Goal: Information Seeking & Learning: Learn about a topic

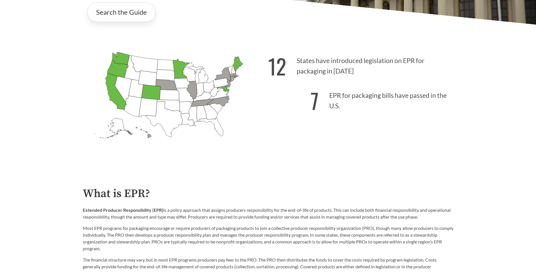
scroll to position [169, 0]
click at [223, 99] on icon "[US_STATE] Introduced: 1" at bounding box center [218, 101] width 22 height 10
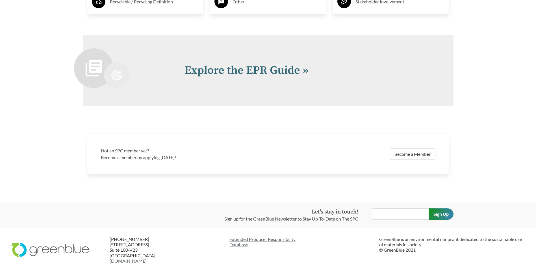
scroll to position [1232, 0]
click at [266, 236] on link "Extended Producer Responsibility Database" at bounding box center [301, 241] width 145 height 11
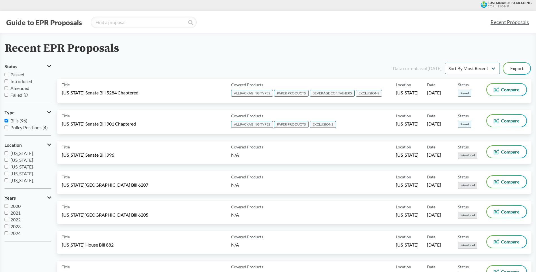
click at [366, 43] on div "Recent EPR Proposals" at bounding box center [268, 48] width 527 height 13
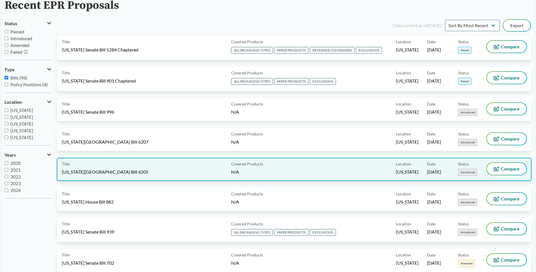
scroll to position [56, 0]
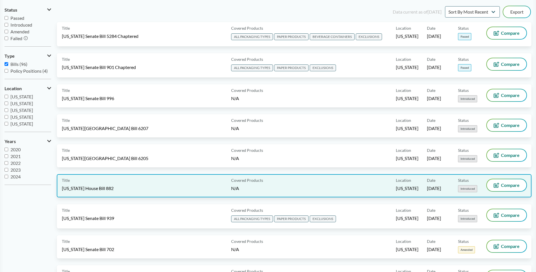
click at [149, 191] on div "Title [US_STATE] House Bill 882" at bounding box center [145, 185] width 167 height 13
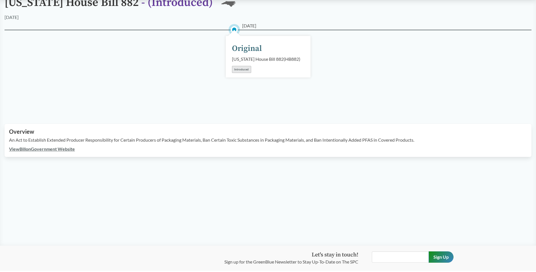
scroll to position [28, 0]
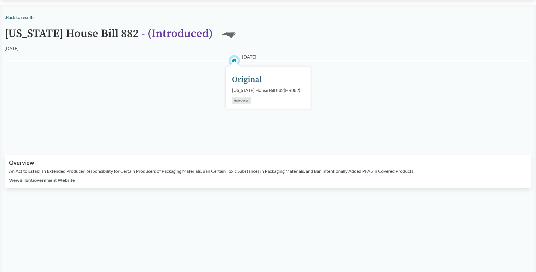
click at [51, 182] on link "View Bill on Government Website" at bounding box center [42, 179] width 66 height 5
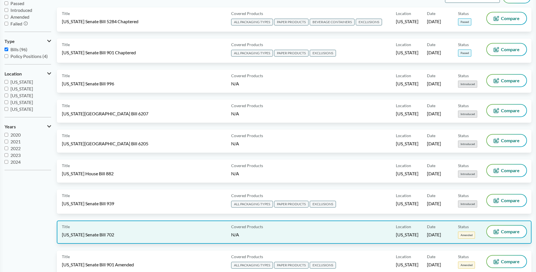
scroll to position [85, 0]
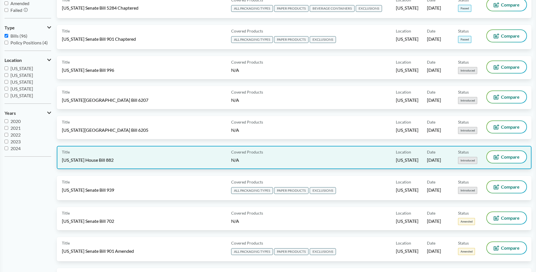
click at [176, 158] on div "Title [US_STATE] House Bill 882" at bounding box center [145, 157] width 167 height 13
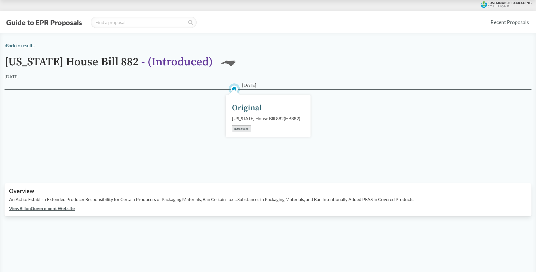
click at [239, 132] on div "Introduced" at bounding box center [241, 128] width 19 height 7
click at [58, 211] on link "View Bill on Government Website" at bounding box center [42, 207] width 66 height 5
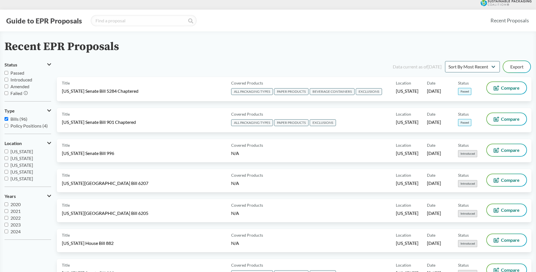
scroll to position [28, 0]
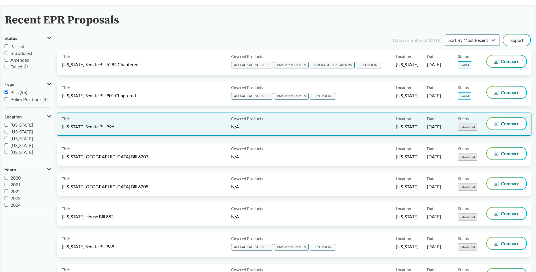
click at [129, 124] on div "Title [US_STATE] Senate Bill 996" at bounding box center [145, 124] width 167 height 13
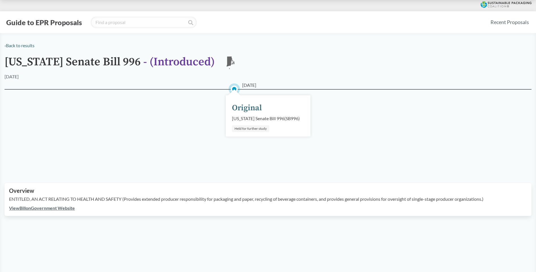
click at [60, 210] on link "View Bill on Government Website" at bounding box center [42, 207] width 66 height 5
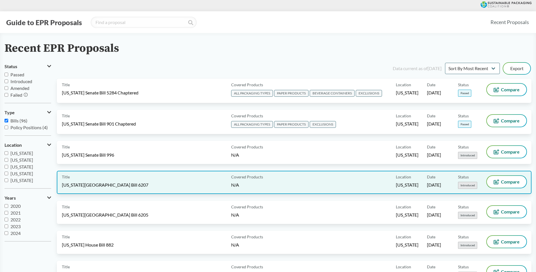
click at [143, 178] on div "Title [US_STATE][GEOGRAPHIC_DATA] Bill 6207" at bounding box center [145, 182] width 167 height 13
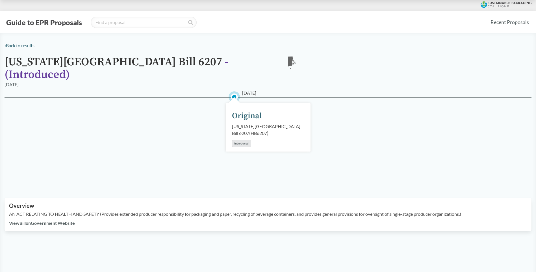
click at [23, 220] on link "View Bill on Government Website" at bounding box center [42, 222] width 66 height 5
click at [64, 220] on link "View Bill on Government Website" at bounding box center [42, 222] width 66 height 5
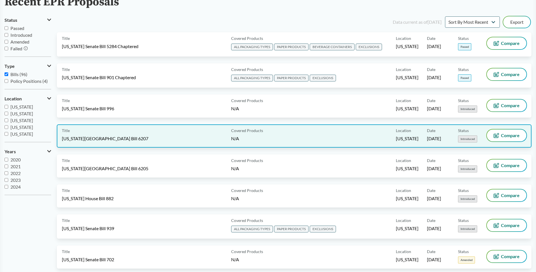
scroll to position [56, 0]
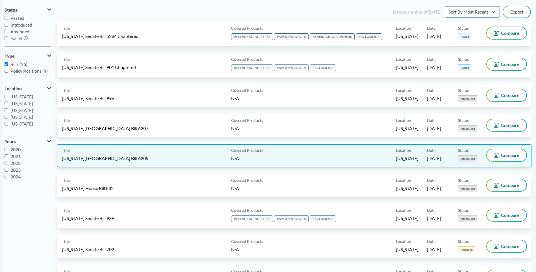
click at [135, 159] on div "Title [US_STATE][GEOGRAPHIC_DATA] Bill 6205" at bounding box center [145, 155] width 167 height 13
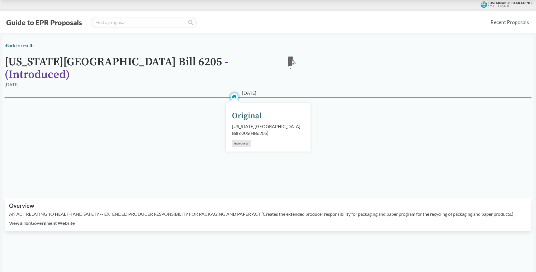
click at [56, 220] on link "View Bill on Government Website" at bounding box center [42, 222] width 66 height 5
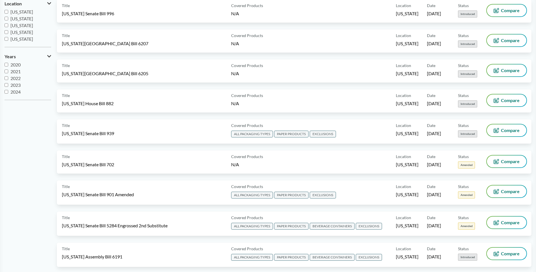
scroll to position [169, 0]
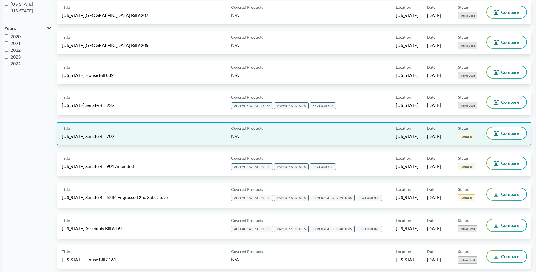
click at [120, 137] on div "Title [US_STATE] Senate Bill 702" at bounding box center [145, 133] width 167 height 13
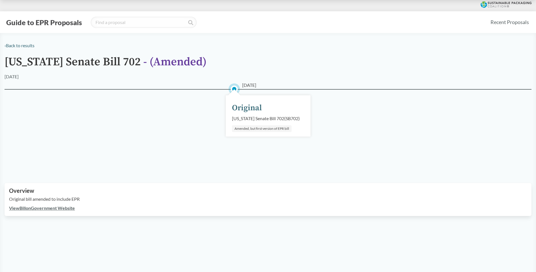
click at [66, 207] on link "View Bill on Government Website" at bounding box center [42, 207] width 66 height 5
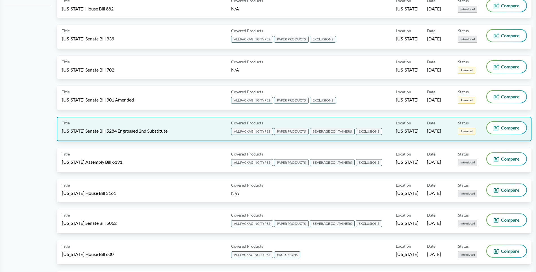
scroll to position [254, 0]
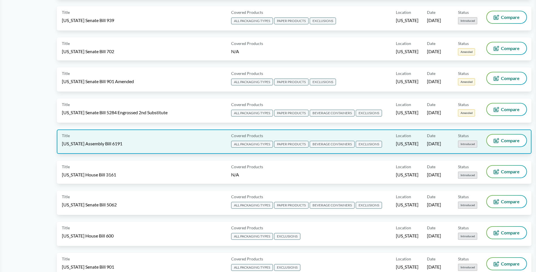
click at [168, 139] on div "Title [US_STATE] Assembly Bill 6191" at bounding box center [145, 141] width 167 height 14
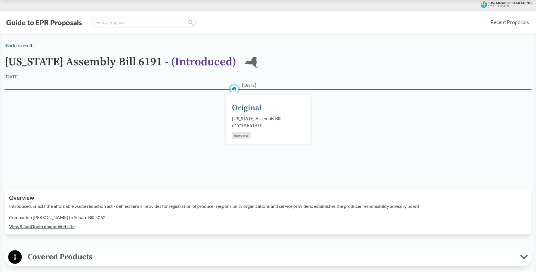
click at [61, 225] on link "View Bill on Government Website" at bounding box center [42, 225] width 66 height 5
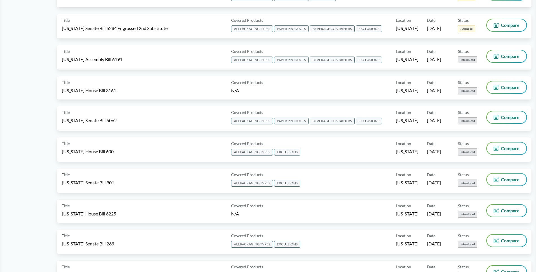
scroll to position [339, 0]
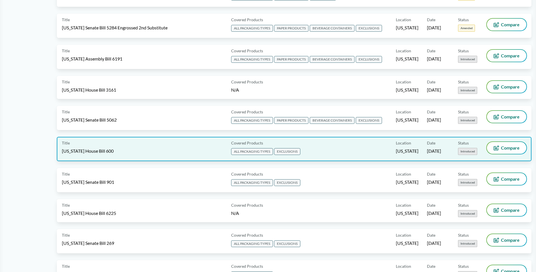
click at [148, 147] on div "Title [US_STATE] House Bill 600" at bounding box center [145, 149] width 167 height 14
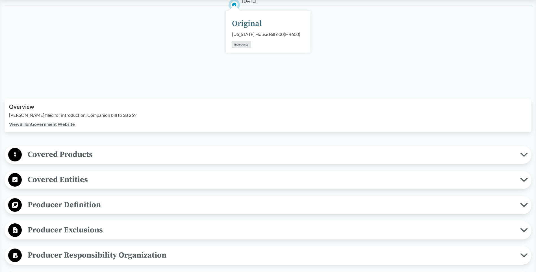
scroll to position [85, 0]
click at [64, 149] on span "Covered Products" at bounding box center [271, 153] width 498 height 13
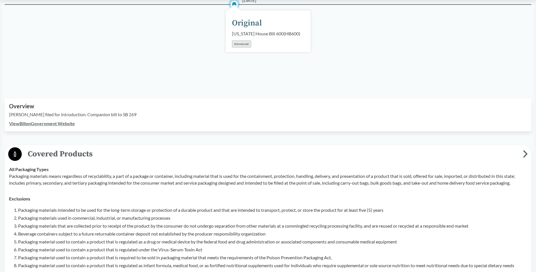
click at [64, 150] on span "Covered Products" at bounding box center [272, 153] width 501 height 13
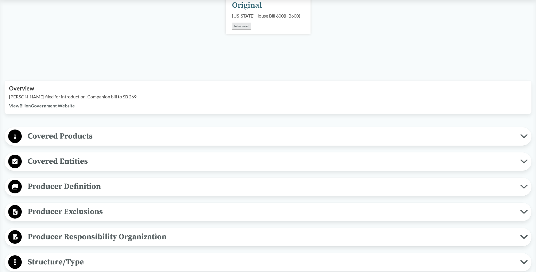
scroll to position [169, 0]
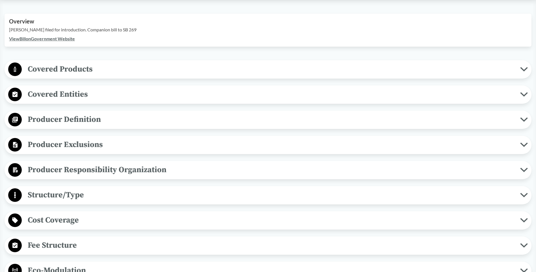
click at [524, 120] on icon at bounding box center [524, 119] width 6 height 3
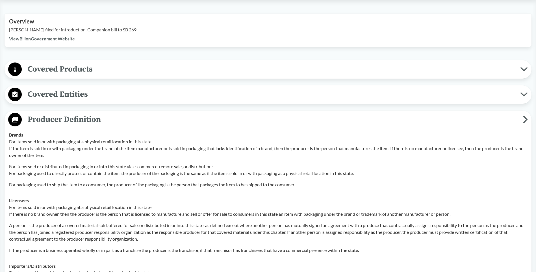
click at [520, 119] on span "Producer Definition" at bounding box center [272, 119] width 501 height 13
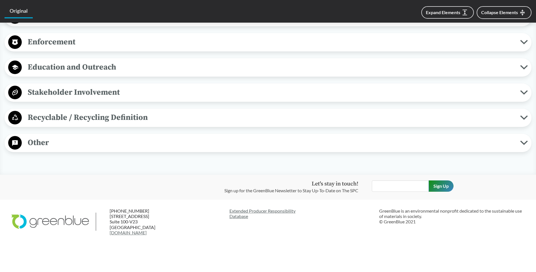
scroll to position [500, 0]
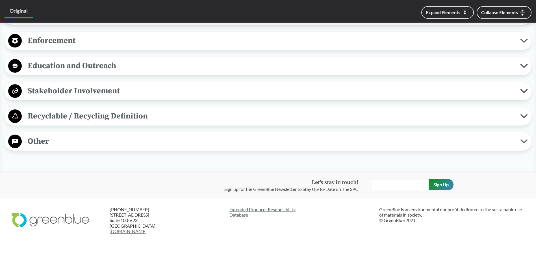
click at [505, 143] on span "Other" at bounding box center [271, 141] width 498 height 13
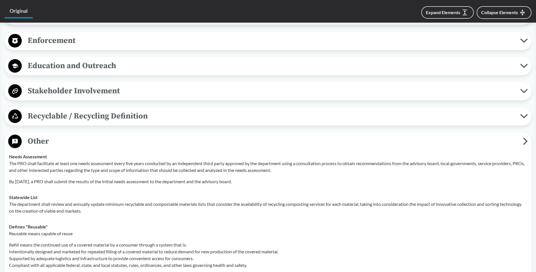
click at [505, 141] on span "Other" at bounding box center [272, 141] width 501 height 13
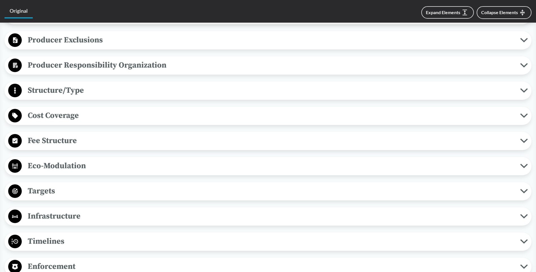
scroll to position [274, 0]
click at [279, 42] on span "Producer Exclusions" at bounding box center [271, 40] width 498 height 13
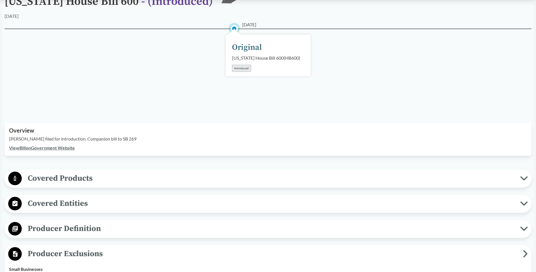
scroll to position [57, 0]
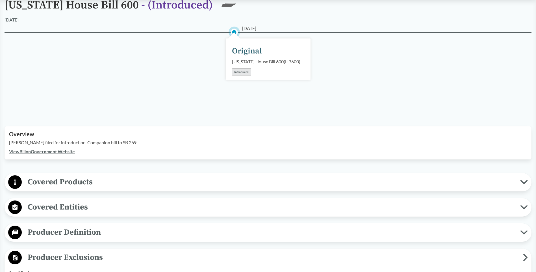
click at [58, 152] on link "View Bill on Government Website" at bounding box center [42, 151] width 66 height 5
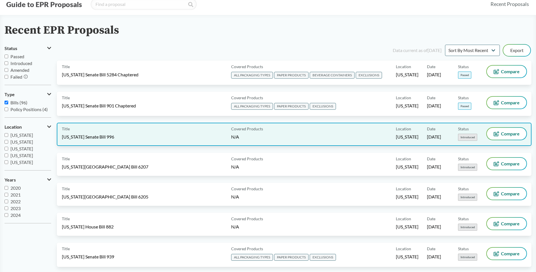
scroll to position [28, 0]
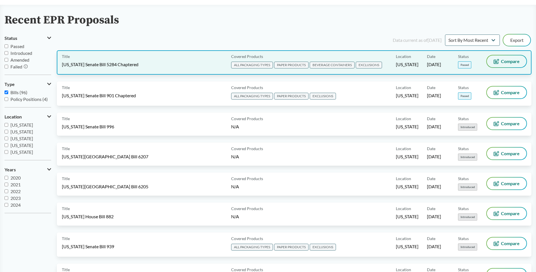
click at [496, 64] on button "Compare" at bounding box center [507, 61] width 40 height 12
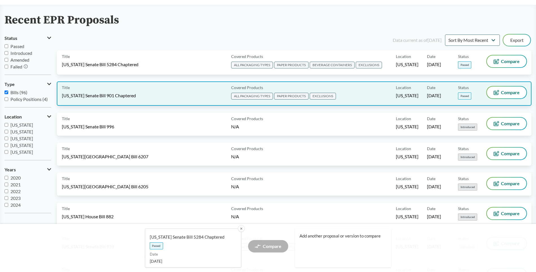
click at [197, 97] on div "Title [US_STATE] Senate Bill 901 Chaptered" at bounding box center [145, 93] width 167 height 14
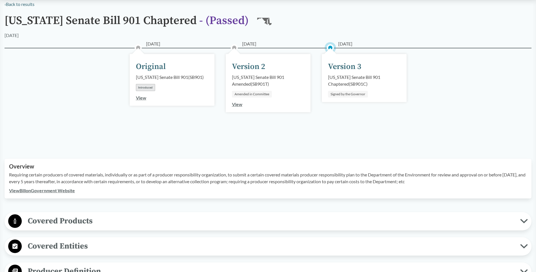
scroll to position [113, 0]
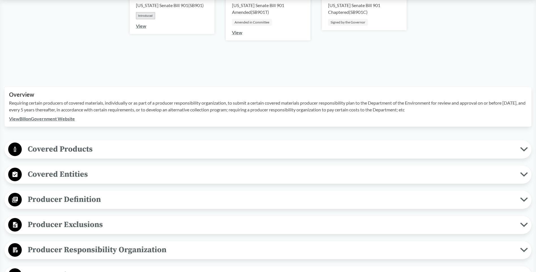
click at [187, 144] on span "Covered Products" at bounding box center [271, 149] width 498 height 13
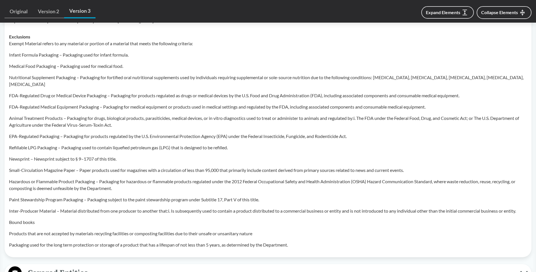
scroll to position [367, 0]
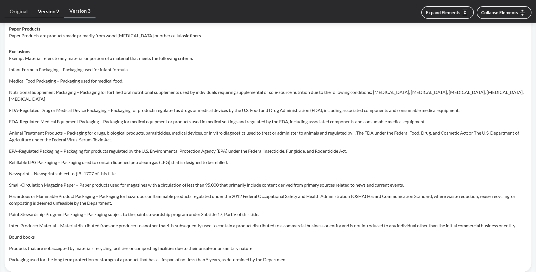
click at [47, 13] on link "Version 2" at bounding box center [48, 11] width 31 height 13
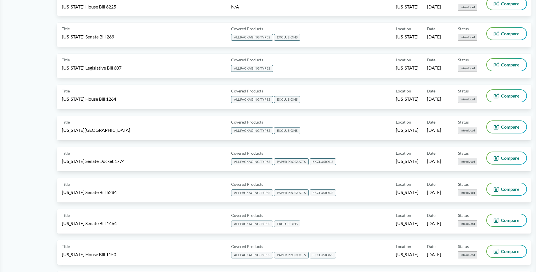
scroll to position [508, 0]
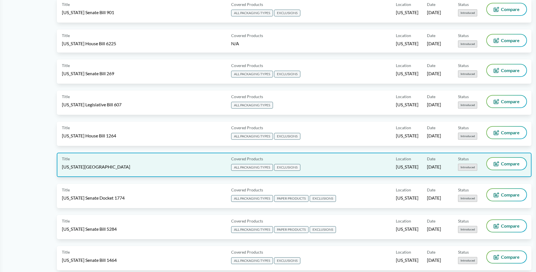
click at [152, 167] on div "Title [US_STATE][GEOGRAPHIC_DATA]" at bounding box center [145, 165] width 167 height 14
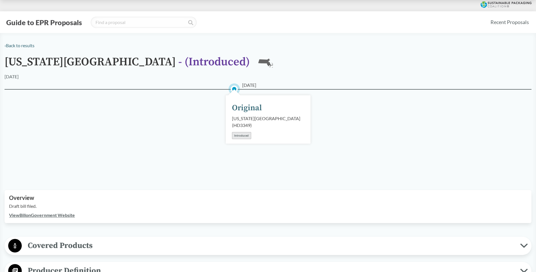
click at [67, 212] on link "View Bill on Government Website" at bounding box center [42, 214] width 66 height 5
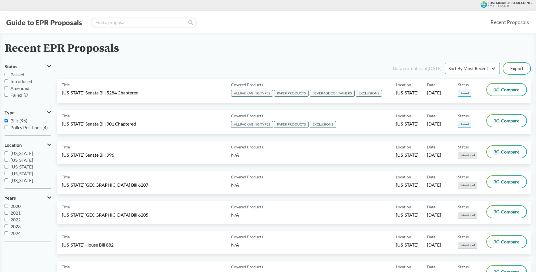
click at [34, 25] on button "Guide to EPR Proposals" at bounding box center [44, 22] width 79 height 9
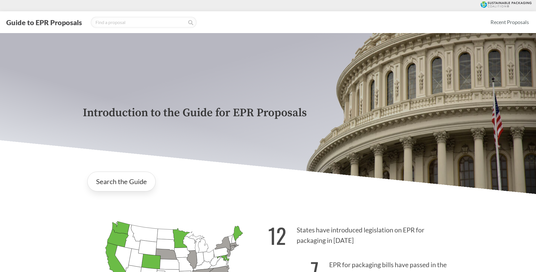
click at [31, 21] on button "Guide to EPR Proposals" at bounding box center [44, 22] width 79 height 9
click at [140, 185] on link "Search the Guide" at bounding box center [121, 181] width 68 height 20
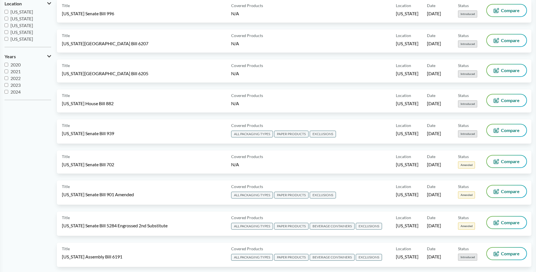
scroll to position [28, 0]
